Goal: Check status: Check status

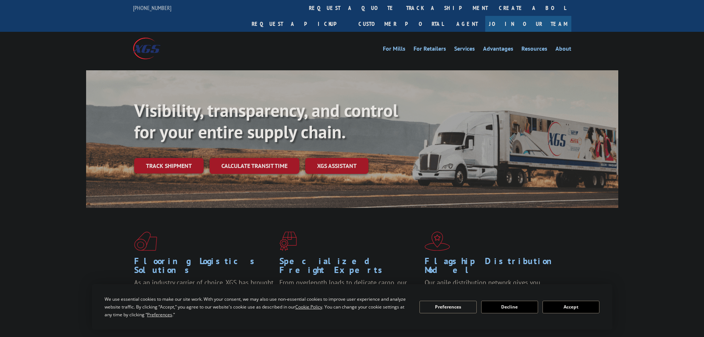
click at [185, 158] on link "Track shipment" at bounding box center [168, 166] width 69 height 16
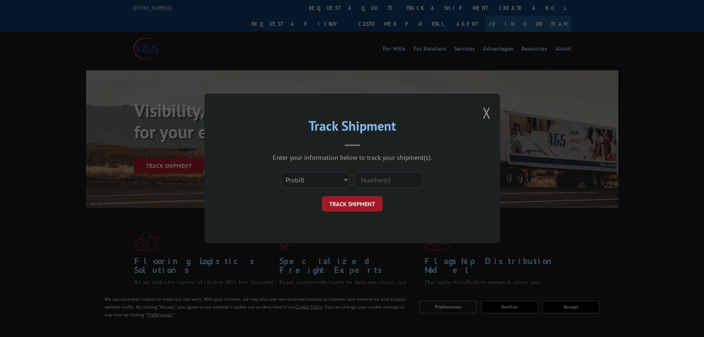
click at [360, 184] on input at bounding box center [389, 180] width 68 height 16
click at [362, 183] on input at bounding box center [389, 180] width 68 height 16
paste input "17035457"
type input "17035457"
click at [366, 208] on button "TRACK SHIPMENT" at bounding box center [352, 204] width 61 height 16
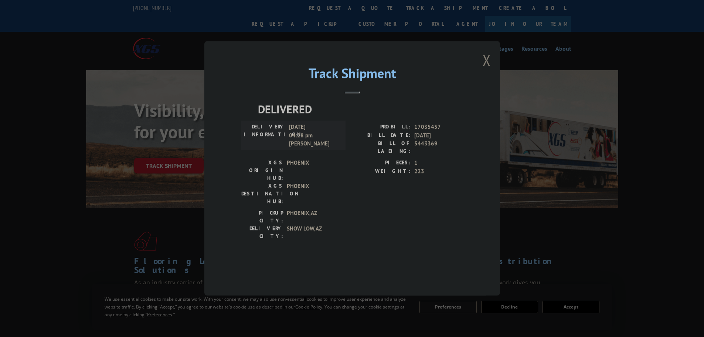
click at [490, 70] on button "Close modal" at bounding box center [487, 60] width 8 height 20
